Goal: Task Accomplishment & Management: Use online tool/utility

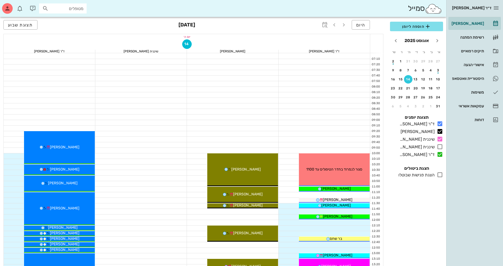
scroll to position [211, 0]
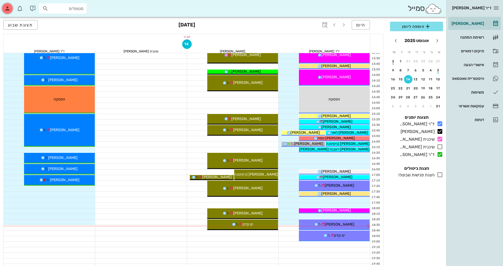
drag, startPoint x: 0, startPoint y: 0, endPoint x: 8, endPoint y: 8, distance: 11.6
click at [8, 8] on icon "button" at bounding box center [7, 8] width 6 height 6
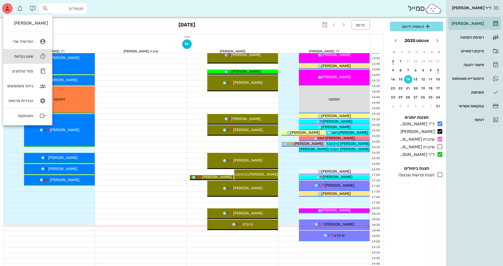
click at [32, 55] on div "שעון נוכחות" at bounding box center [20, 56] width 26 height 5
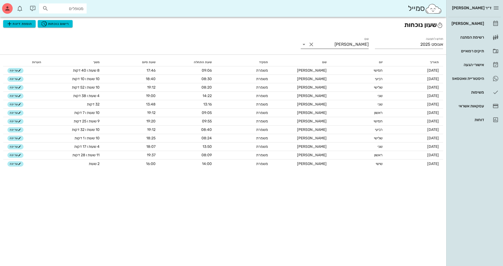
click at [304, 44] on icon at bounding box center [304, 44] width 6 height 6
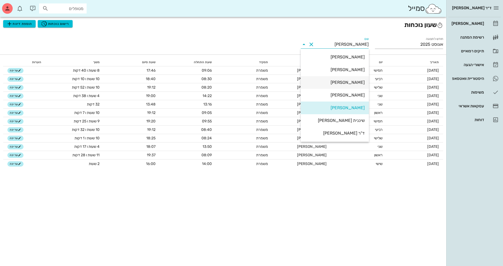
click at [351, 81] on div "[PERSON_NAME]" at bounding box center [335, 82] width 60 height 5
type input "[PERSON_NAME]"
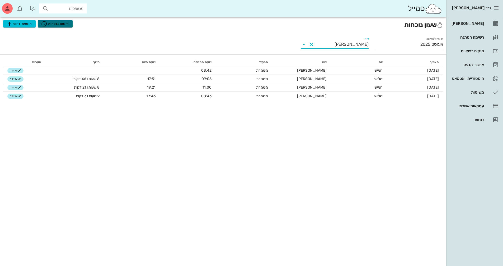
click at [66, 24] on span "רישום נוכחות" at bounding box center [55, 24] width 28 height 6
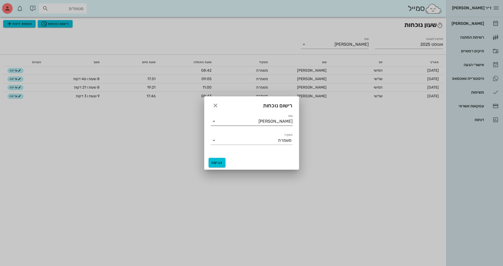
click at [212, 121] on icon at bounding box center [214, 121] width 6 height 6
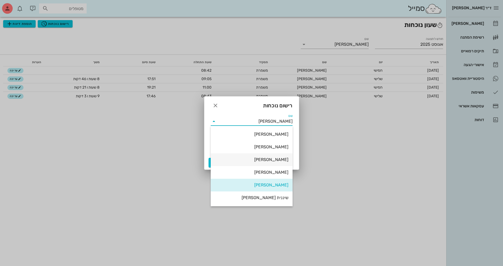
click at [276, 159] on div "[PERSON_NAME]" at bounding box center [251, 159] width 73 height 5
type input "[PERSON_NAME]"
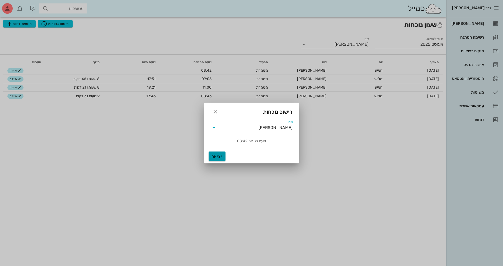
click at [219, 155] on span "יציאה" at bounding box center [217, 156] width 13 height 4
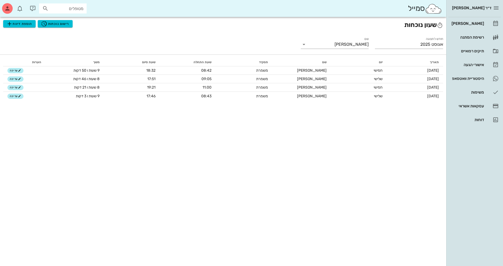
click at [91, 266] on html "ד״ר [PERSON_NAME] [PERSON_NAME] רשימת המתנה תיקים רפואיים אישורי הגעה היסטוריית…" at bounding box center [251, 133] width 503 height 266
click at [52, 27] on button "רישום נוכחות" at bounding box center [55, 23] width 35 height 7
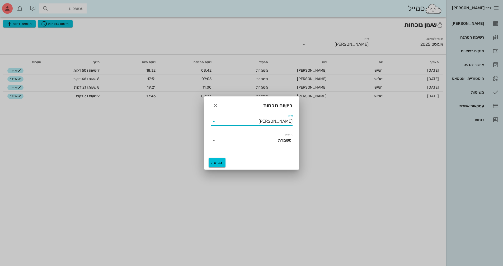
click at [264, 125] on div "שם [PERSON_NAME]" at bounding box center [252, 121] width 82 height 8
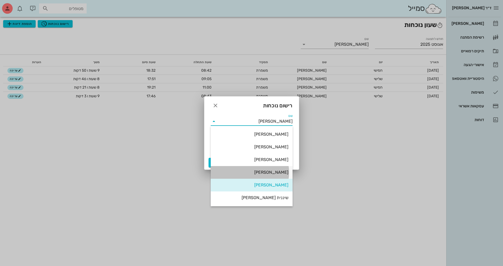
click at [275, 174] on div "[PERSON_NAME]" at bounding box center [251, 172] width 73 height 5
type input "[PERSON_NAME]"
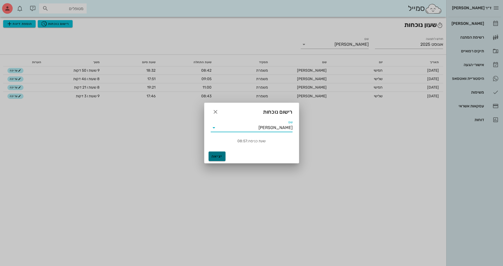
click at [221, 154] on span "יציאה" at bounding box center [217, 156] width 13 height 4
